Goal: Communication & Community: Answer question/provide support

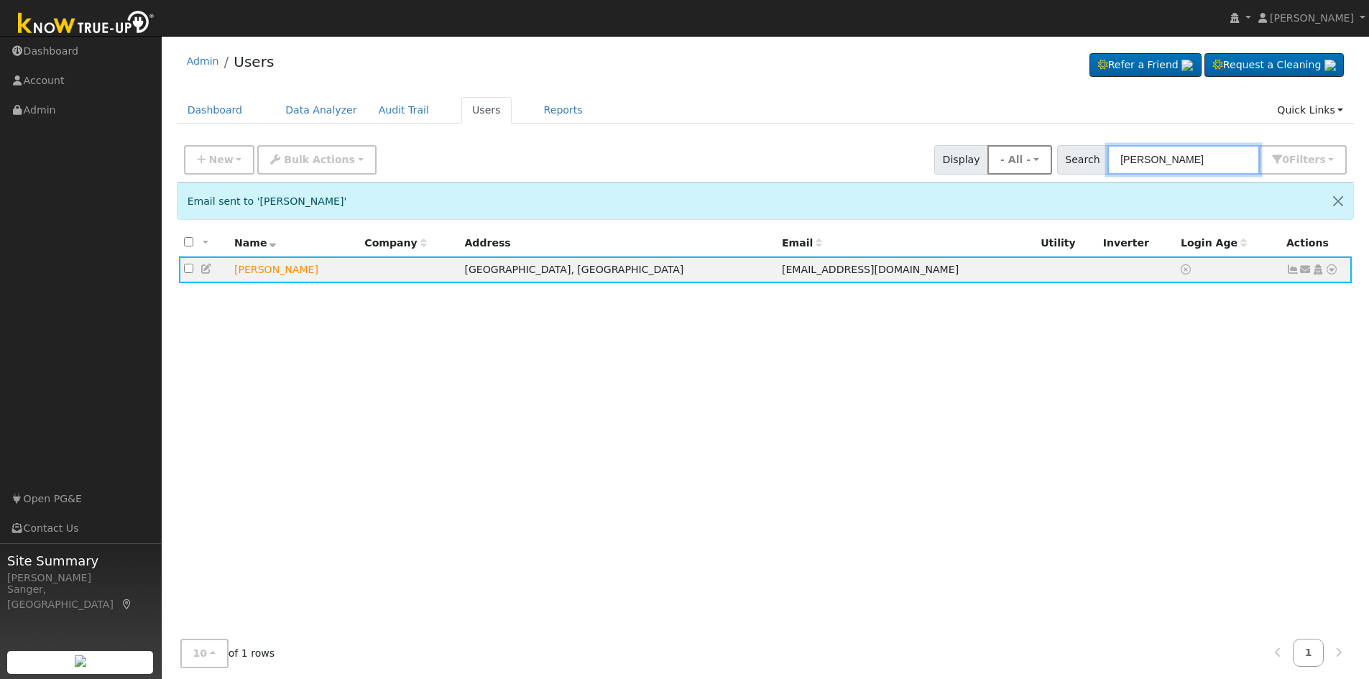
drag, startPoint x: 1194, startPoint y: 163, endPoint x: 1028, endPoint y: 168, distance: 166.1
click at [1030, 168] on div "New Add User Quick Add Quick Connect Quick Convert Lead Bulk Actions Send Email…" at bounding box center [765, 157] width 1168 height 34
paste input "[PERSON_NAME]"
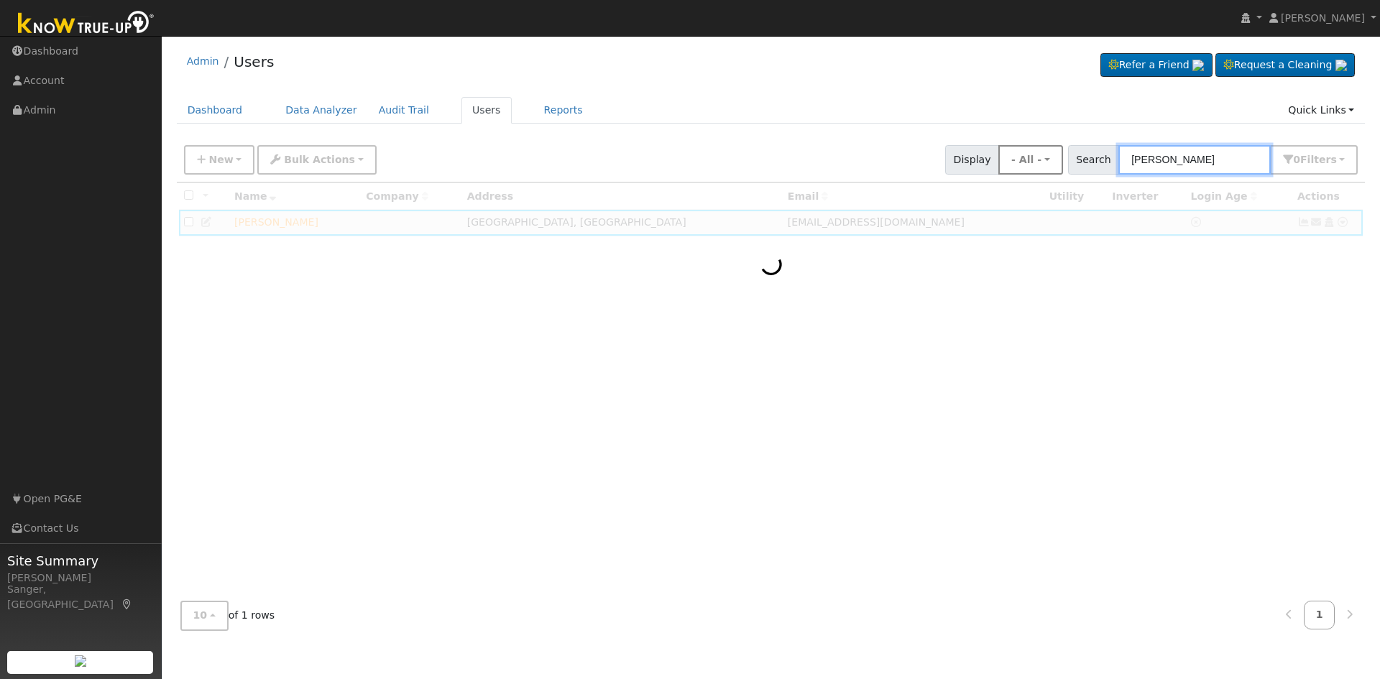
type input "[PERSON_NAME]"
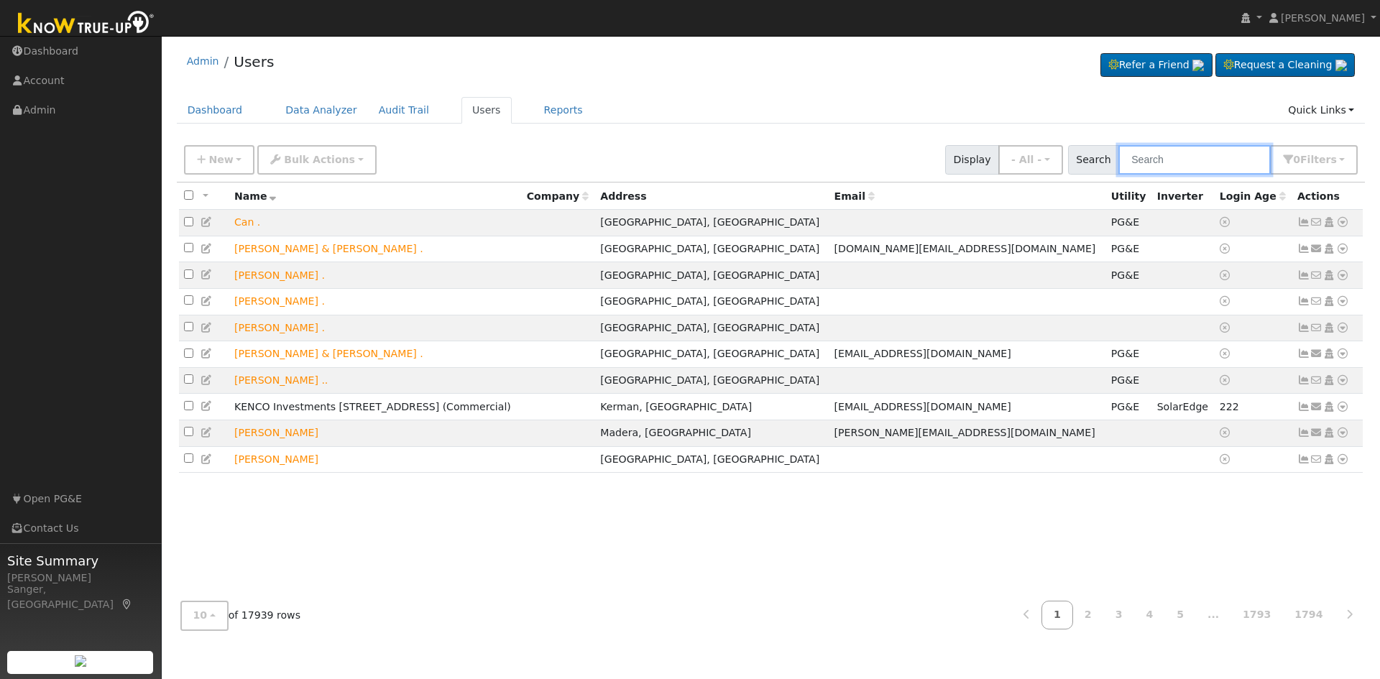
click at [1205, 162] on input "text" at bounding box center [1194, 159] width 152 height 29
paste input "[PERSON_NAME]"
type input "[PERSON_NAME]"
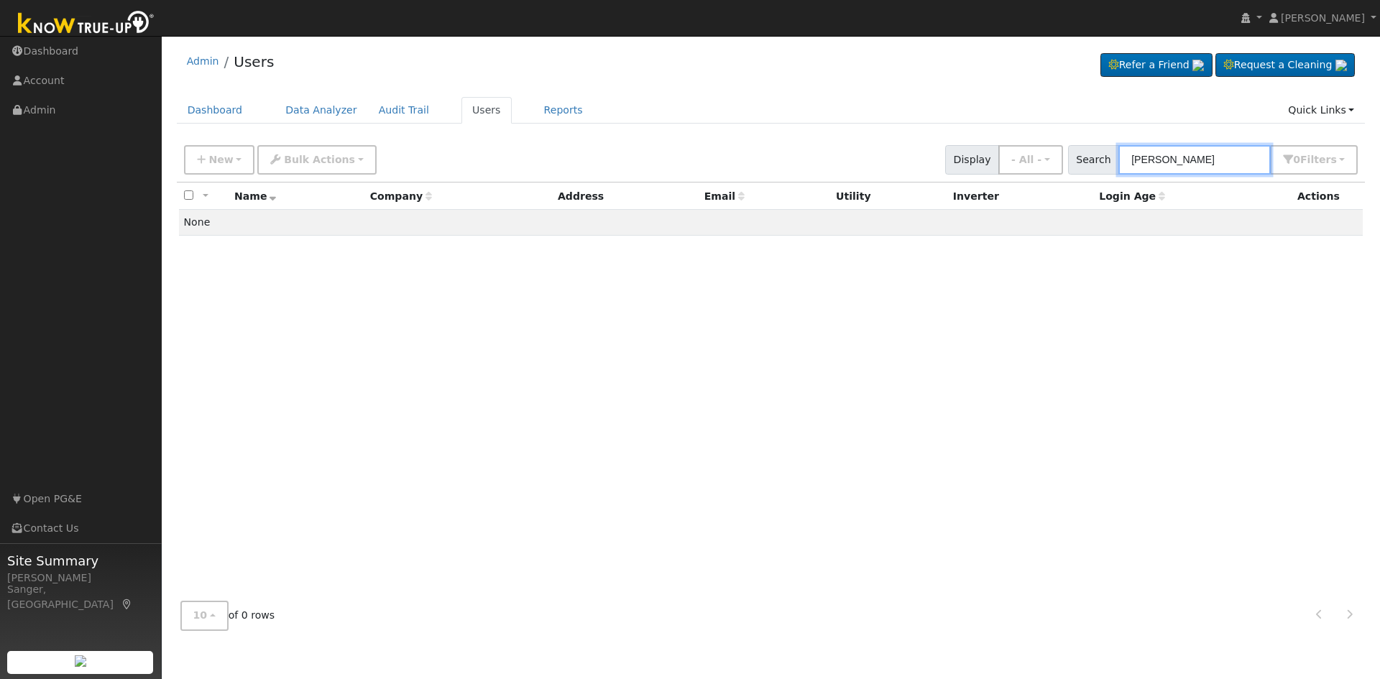
click at [1209, 153] on input "[PERSON_NAME]" at bounding box center [1194, 159] width 152 height 29
click at [1211, 157] on input "[PERSON_NAME]" at bounding box center [1194, 159] width 152 height 29
click at [1229, 161] on input "[PERSON_NAME]" at bounding box center [1194, 159] width 152 height 29
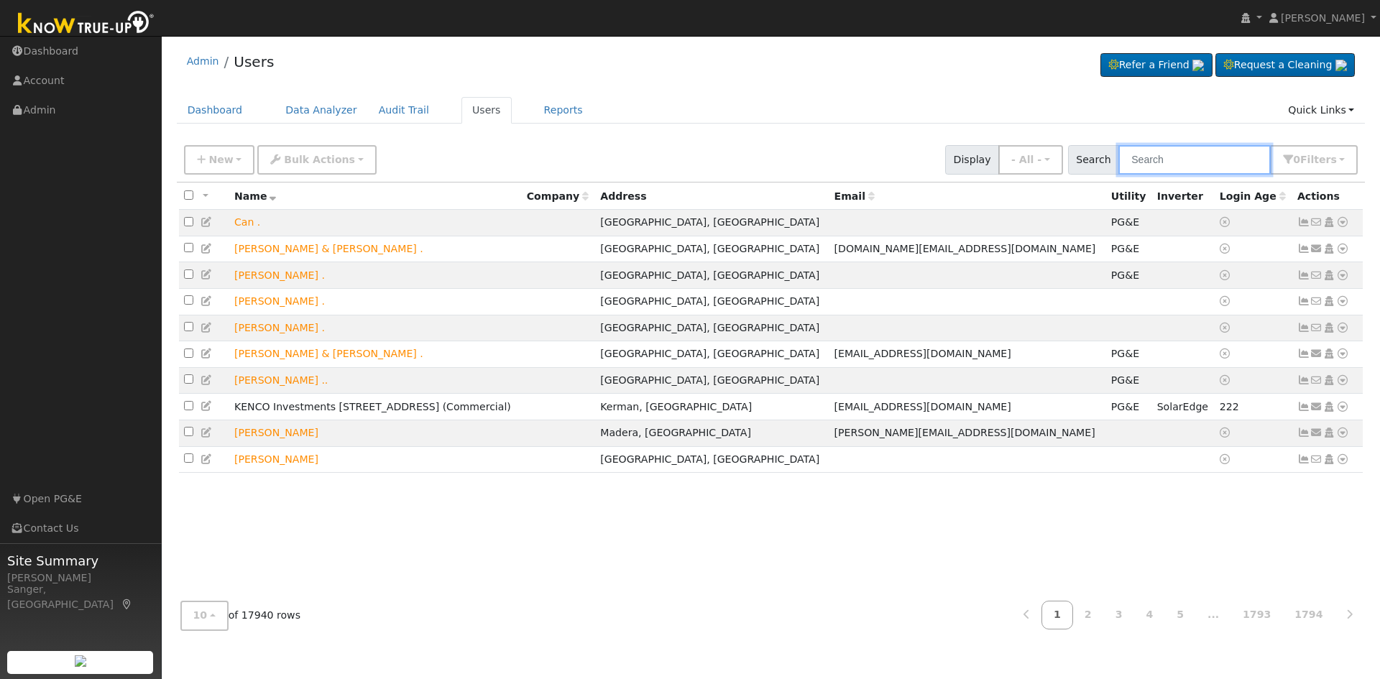
click at [1173, 154] on input "text" at bounding box center [1194, 159] width 152 height 29
paste input "[PERSON_NAME]"
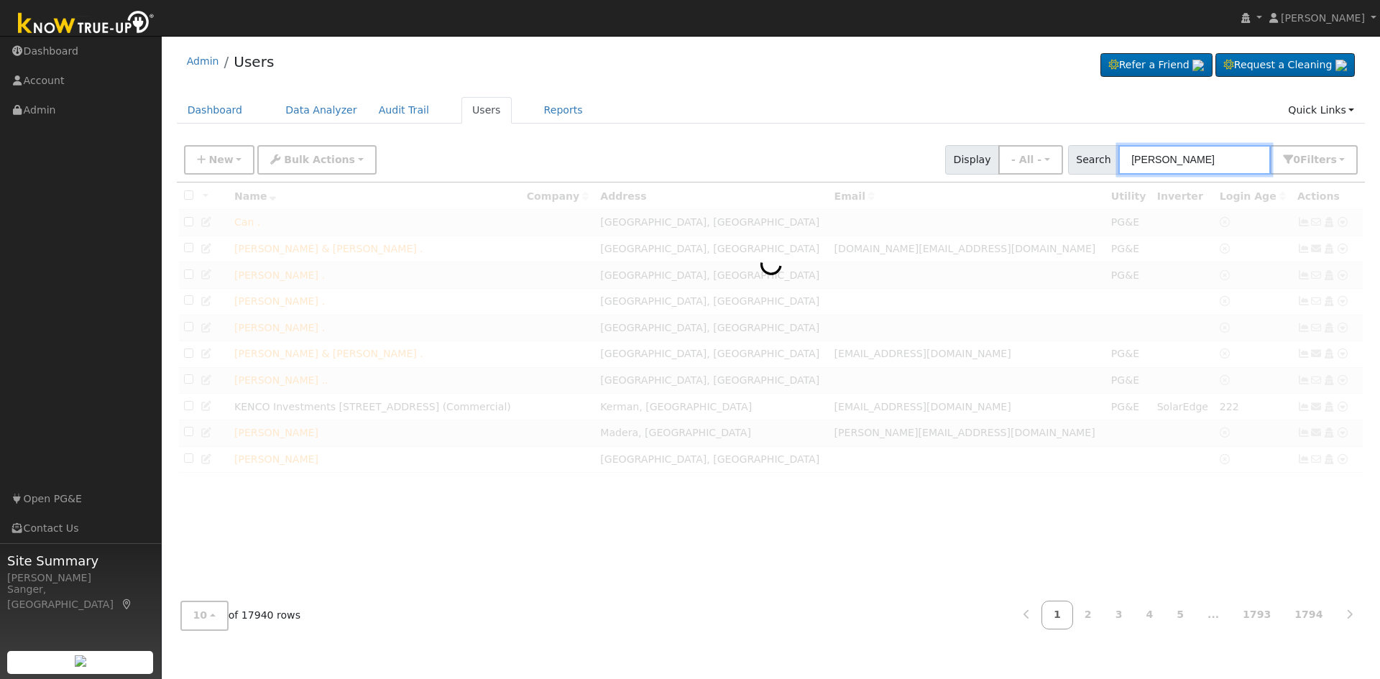
type input "[PERSON_NAME]"
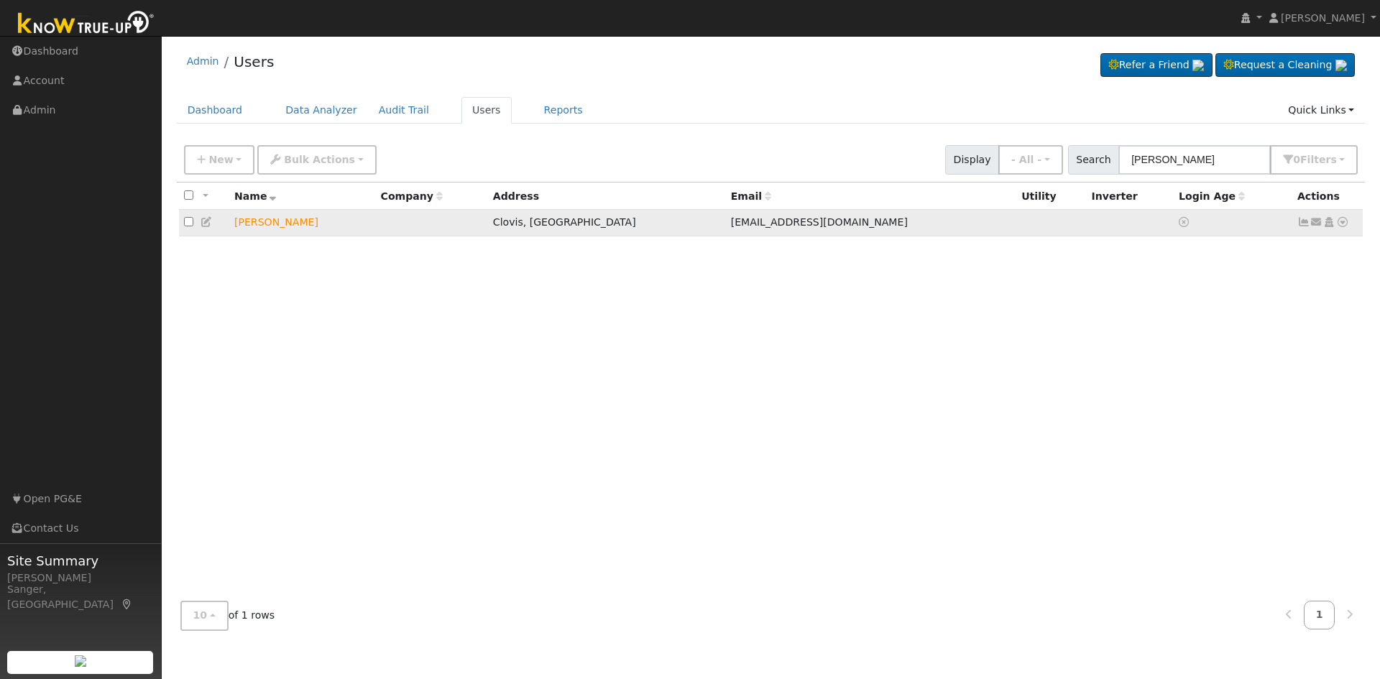
click at [1318, 225] on icon at bounding box center [1316, 222] width 13 height 10
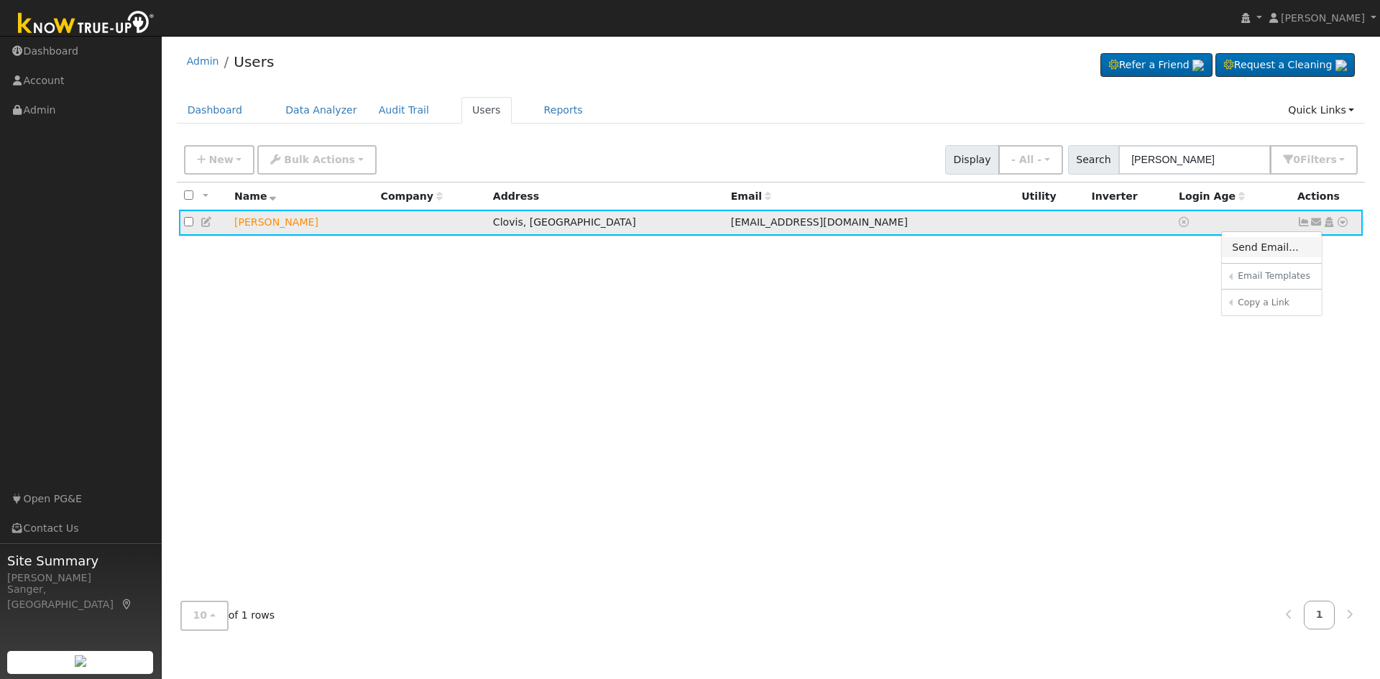
click at [1251, 246] on link "Send Email..." at bounding box center [1271, 247] width 100 height 20
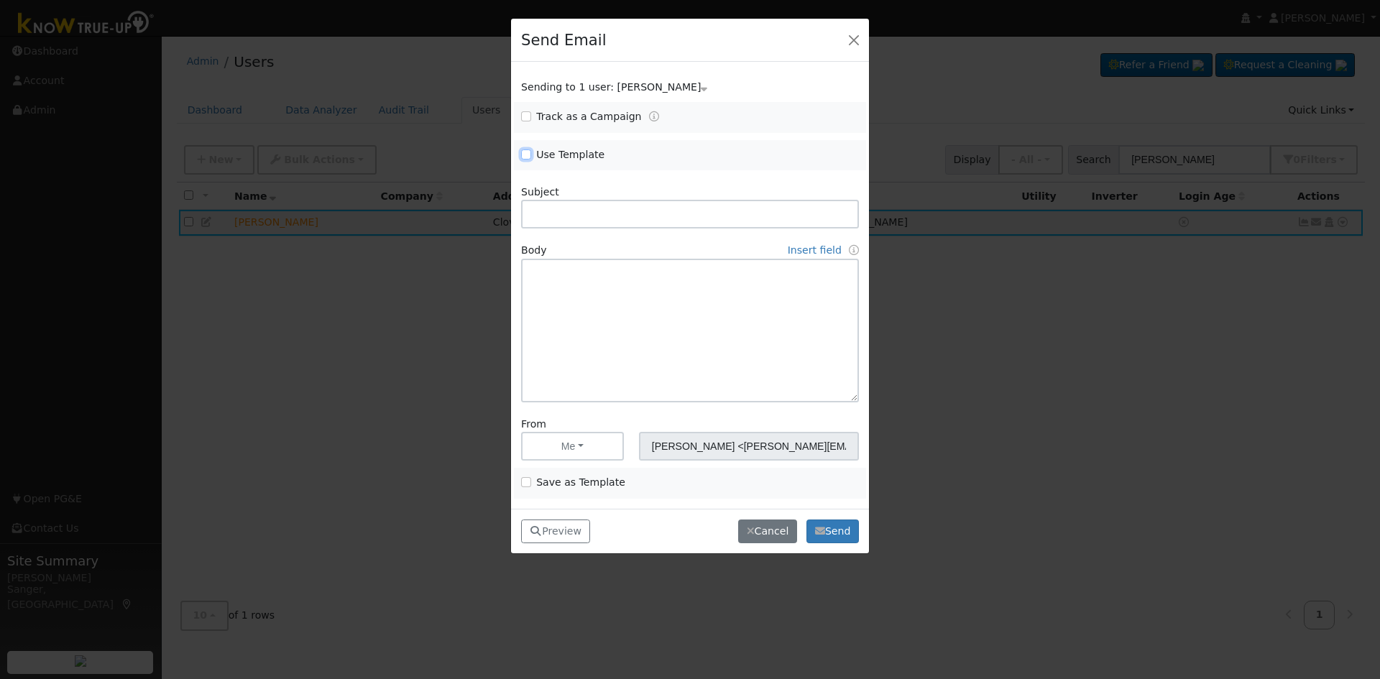
click at [522, 155] on input "Use Template" at bounding box center [526, 154] width 10 height 10
checkbox input "true"
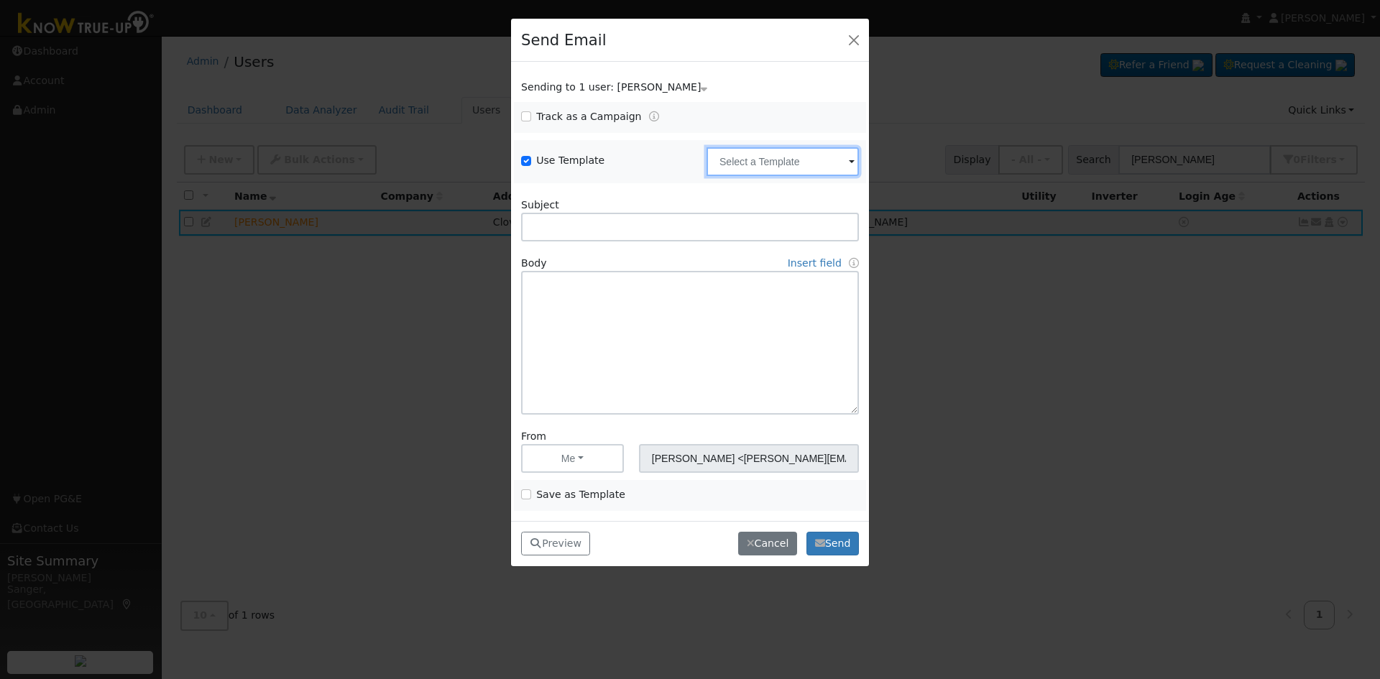
click at [711, 158] on input "text" at bounding box center [782, 161] width 152 height 29
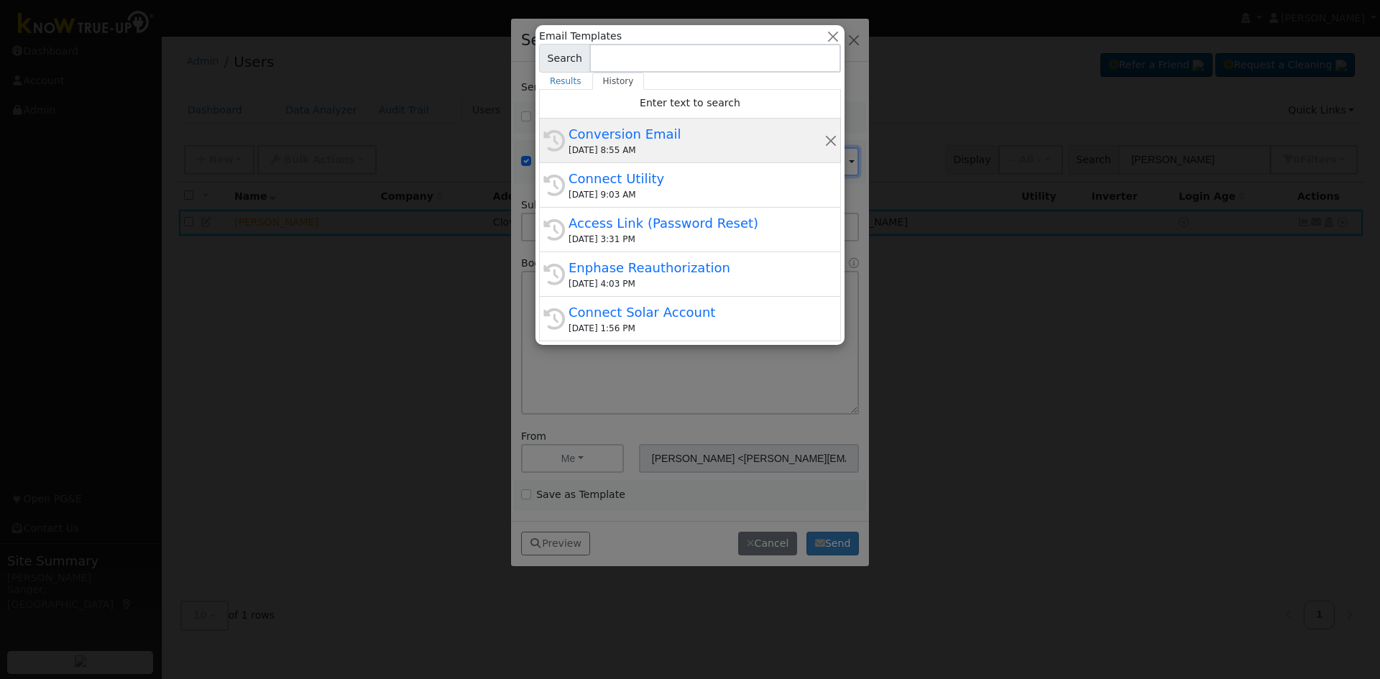
click at [634, 130] on div "Conversion Email" at bounding box center [696, 133] width 256 height 19
type input "Conversion Email"
type input "Connect Your Utility Account"
type textarea "Dear {user_fname}, The first step is to connect your electric utility account. …"
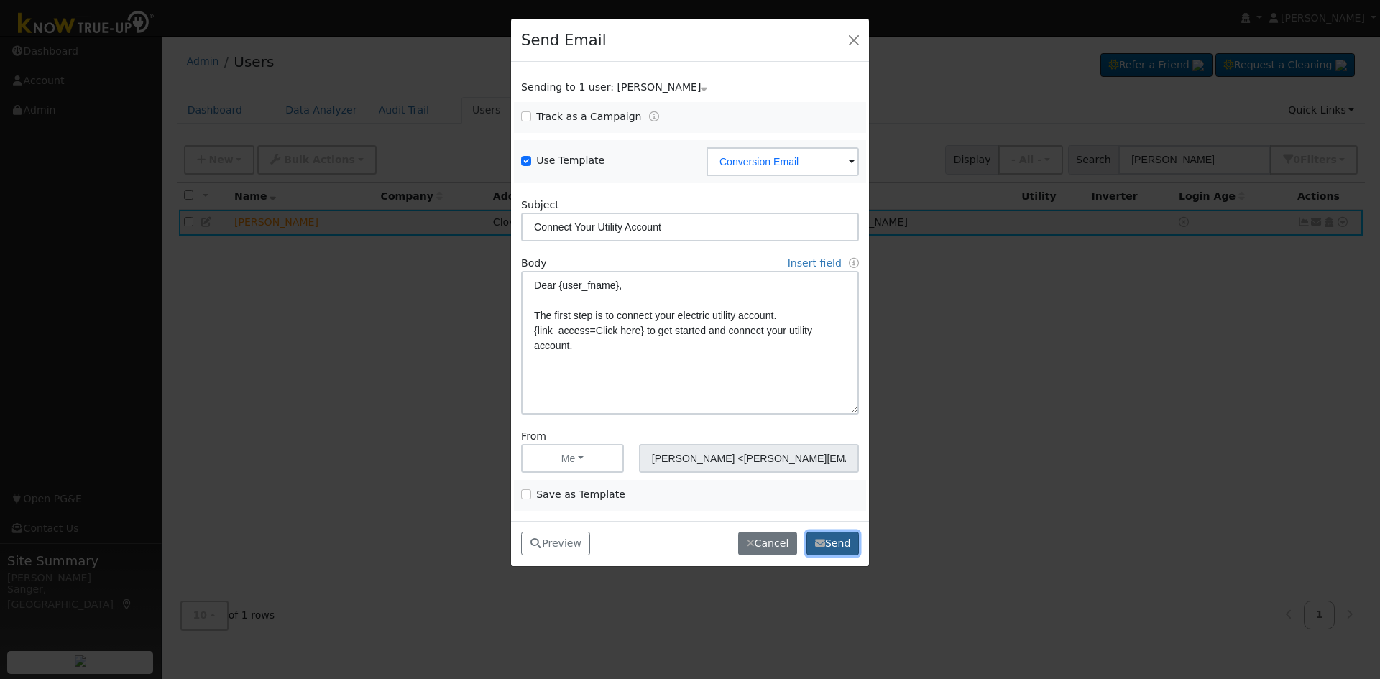
click at [822, 541] on icon "button" at bounding box center [820, 543] width 10 height 10
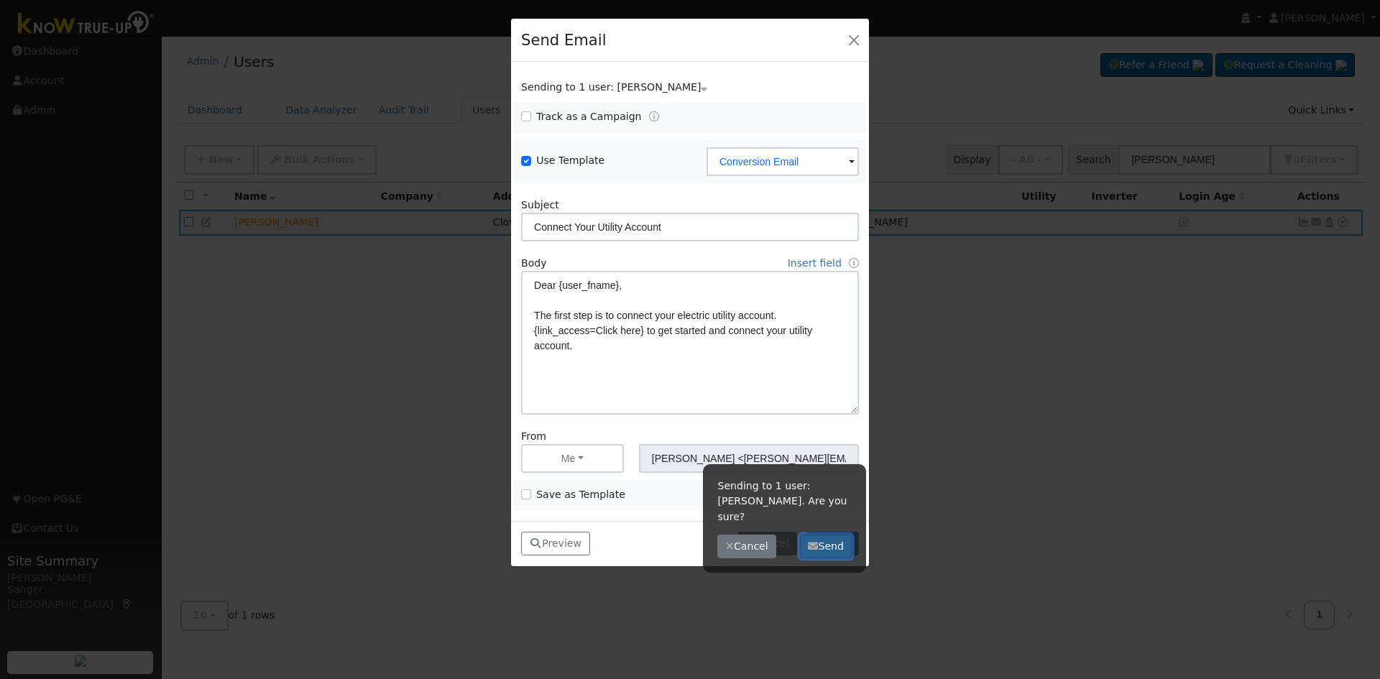
click at [813, 541] on icon "button" at bounding box center [813, 546] width 10 height 10
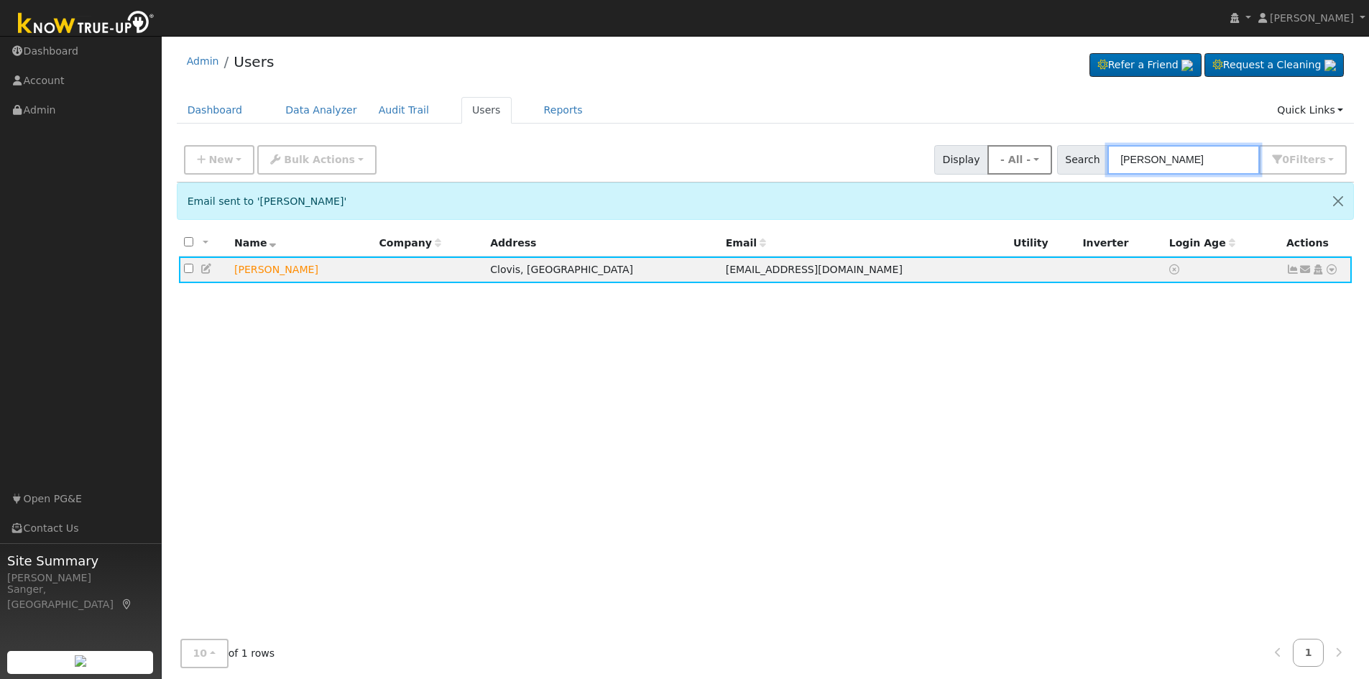
drag, startPoint x: 1195, startPoint y: 161, endPoint x: 1021, endPoint y: 165, distance: 173.9
click at [1025, 167] on div "New Add User Quick Add Quick Connect Quick Convert Lead Bulk Actions Send Email…" at bounding box center [765, 157] width 1168 height 34
paste input "Mangot Kandol"
type input "Mangot Kandola"
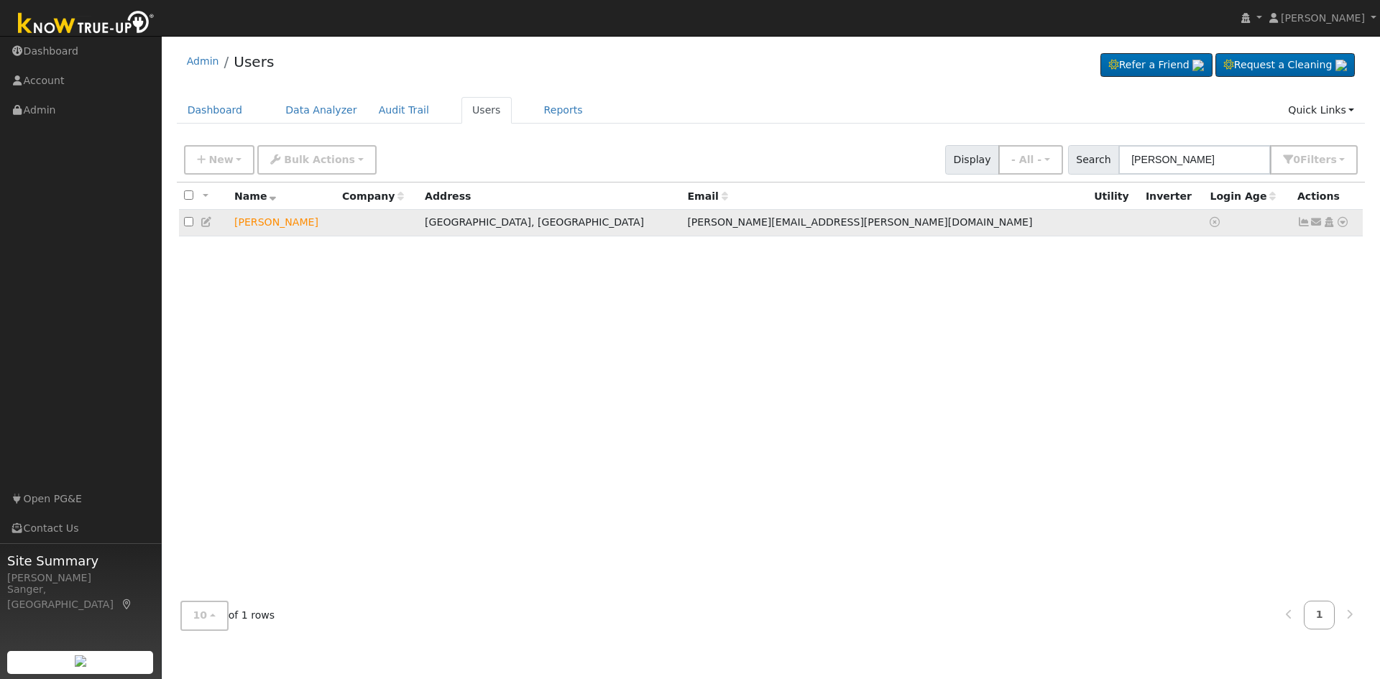
click at [1313, 225] on icon at bounding box center [1316, 222] width 13 height 10
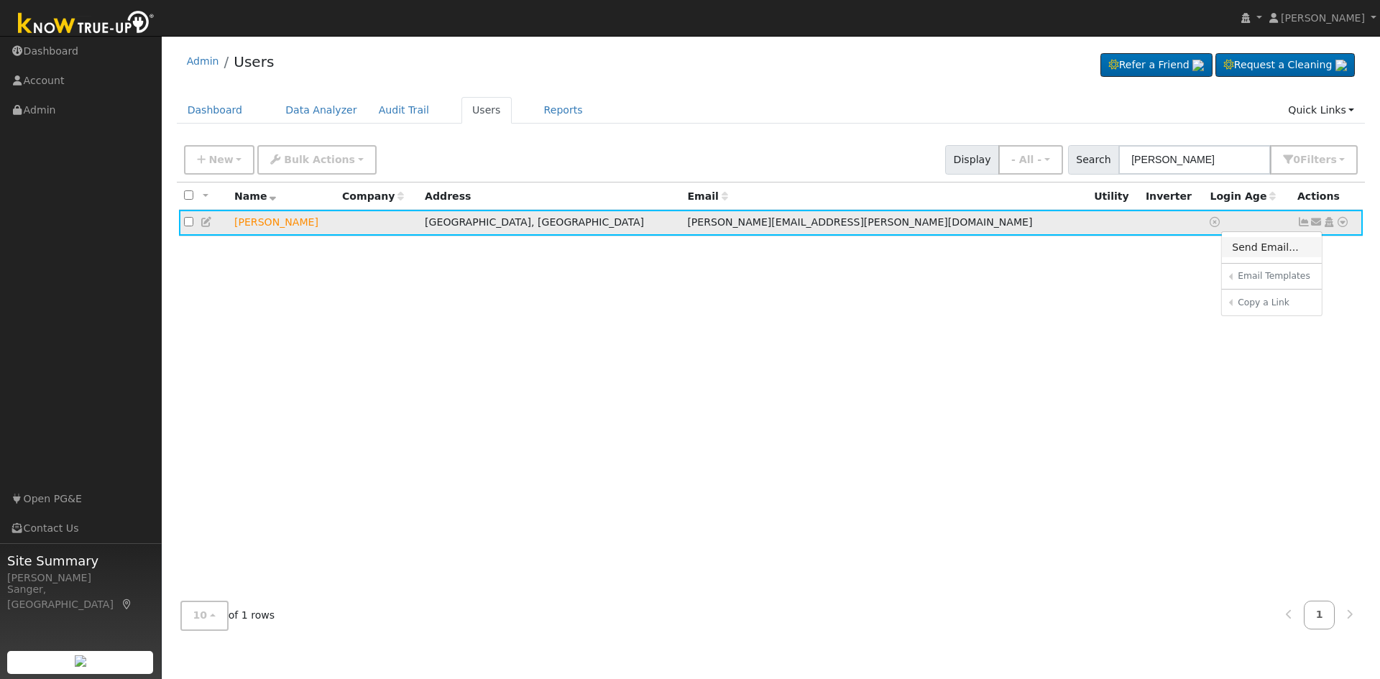
click at [1270, 246] on link "Send Email..." at bounding box center [1271, 247] width 100 height 20
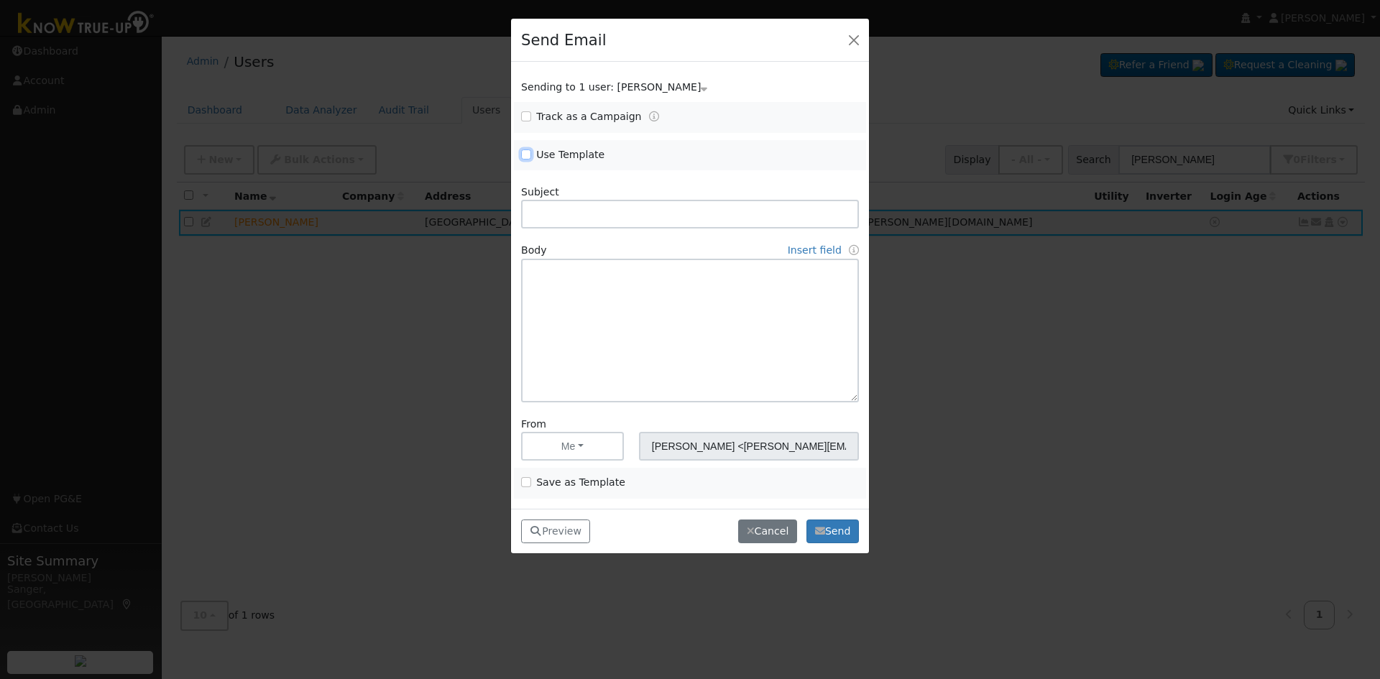
click at [522, 151] on input "Use Template" at bounding box center [526, 154] width 10 height 10
checkbox input "true"
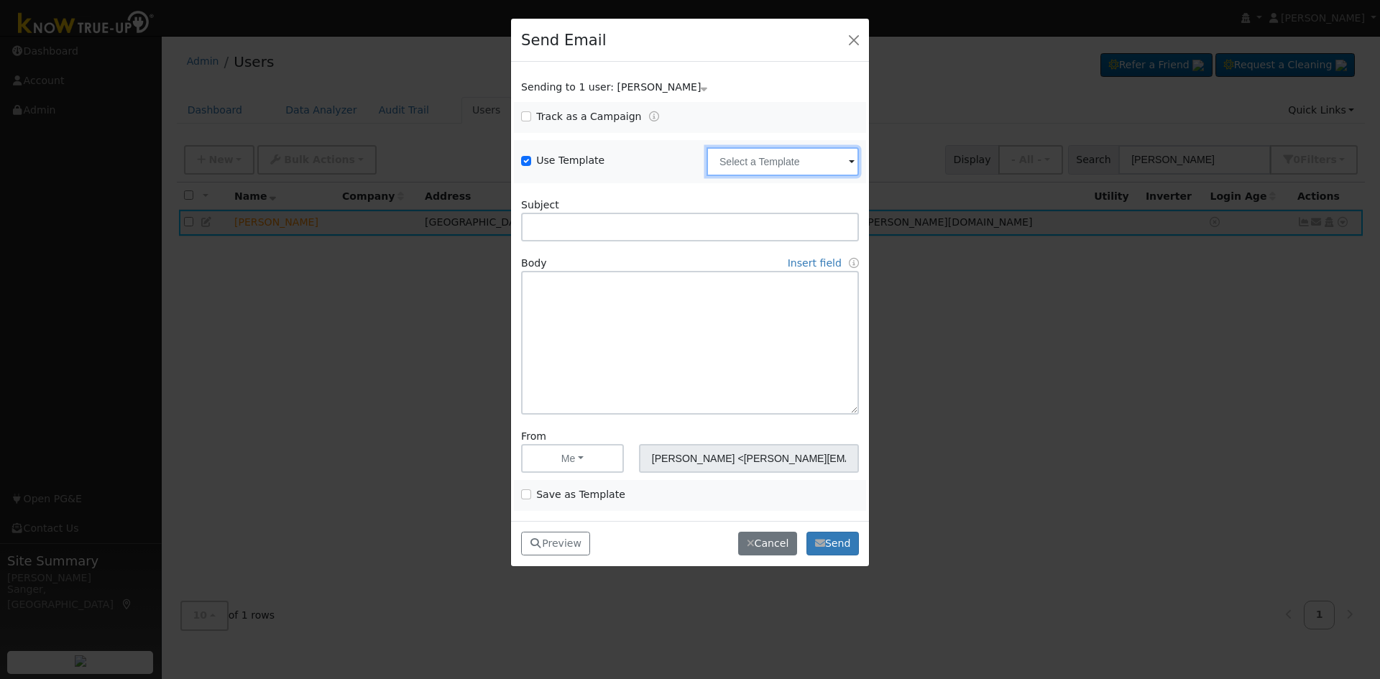
click at [736, 160] on input "text" at bounding box center [782, 161] width 152 height 29
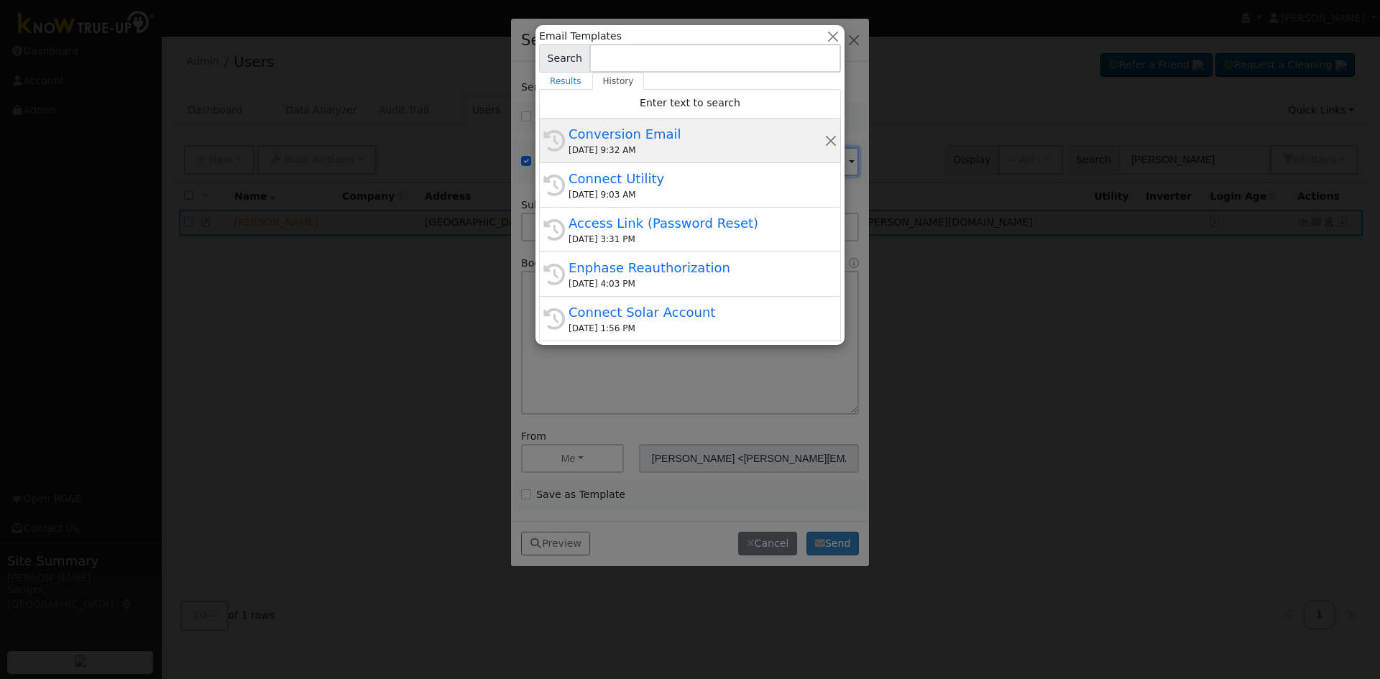
click at [677, 133] on div "Conversion Email" at bounding box center [696, 133] width 256 height 19
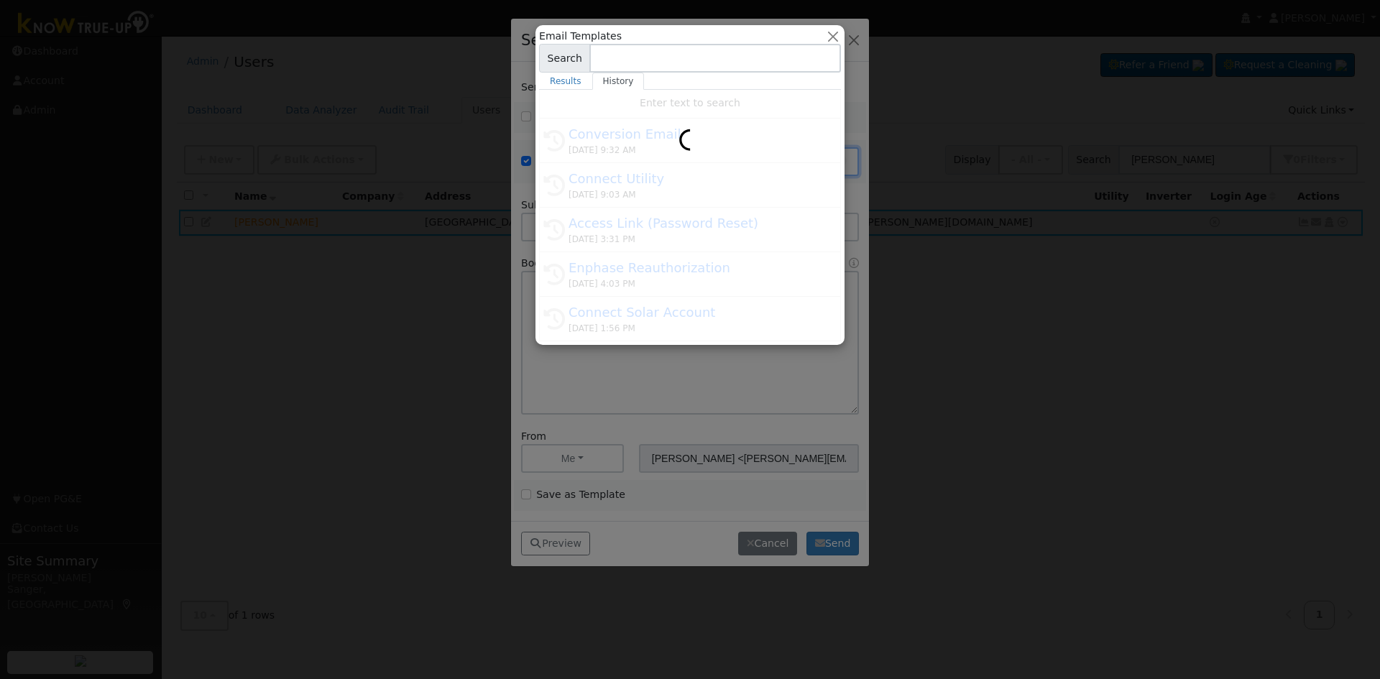
type input "Conversion Email"
type input "Connect Your Utility Account"
type textarea "Dear {user_fname}, The first step is to connect your electric utility account. …"
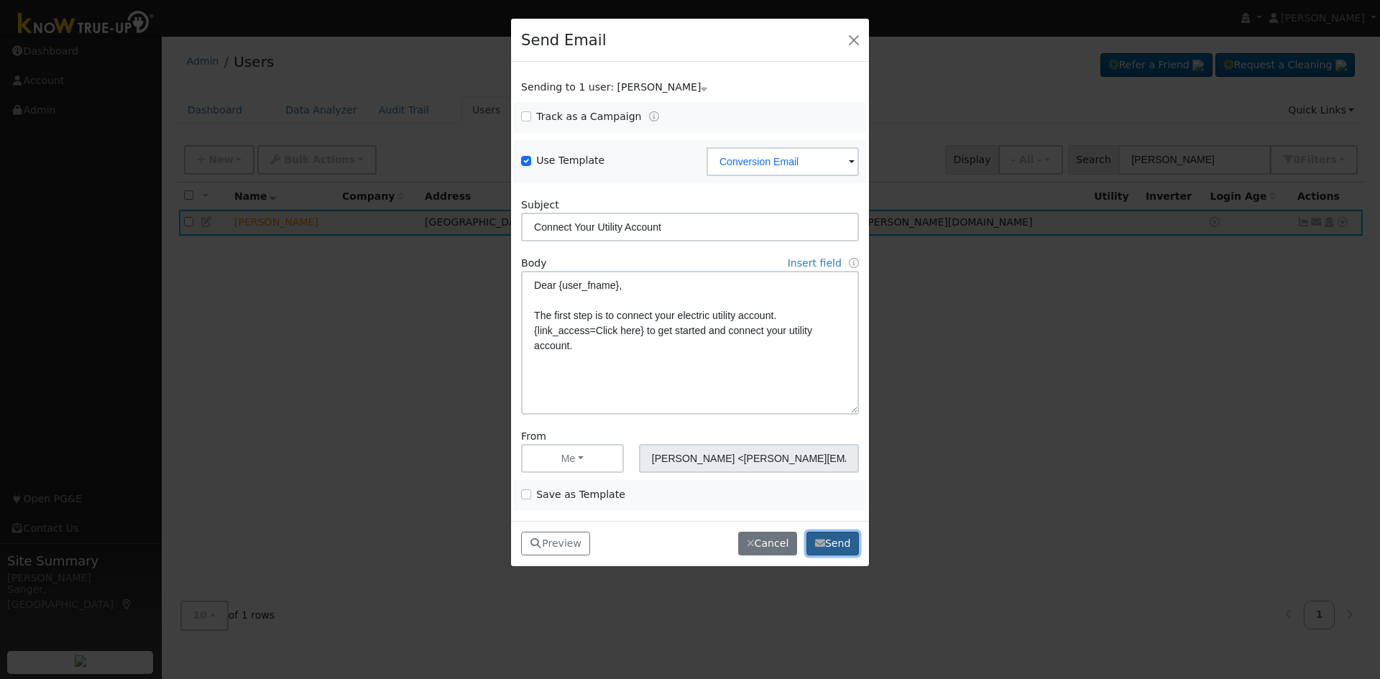
click at [834, 534] on button "Send" at bounding box center [832, 544] width 52 height 24
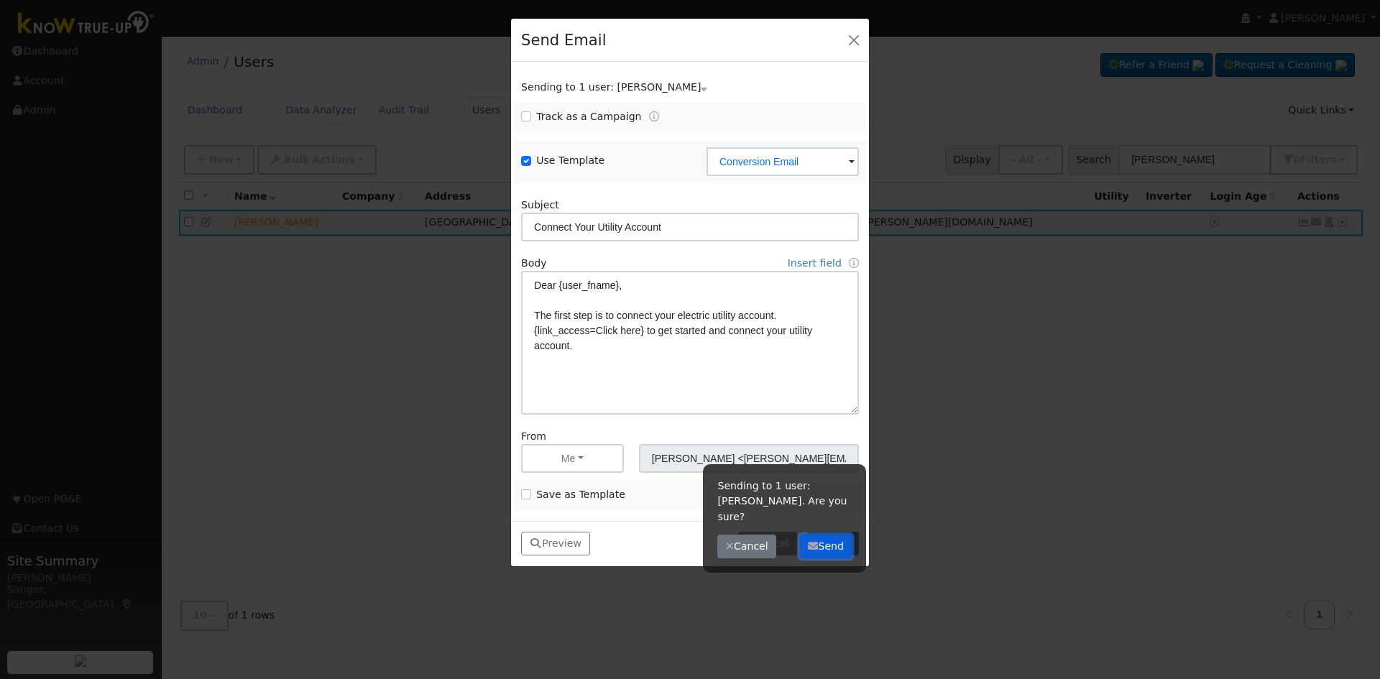
click at [834, 535] on button "Send" at bounding box center [826, 547] width 52 height 24
